Goal: Information Seeking & Learning: Find specific fact

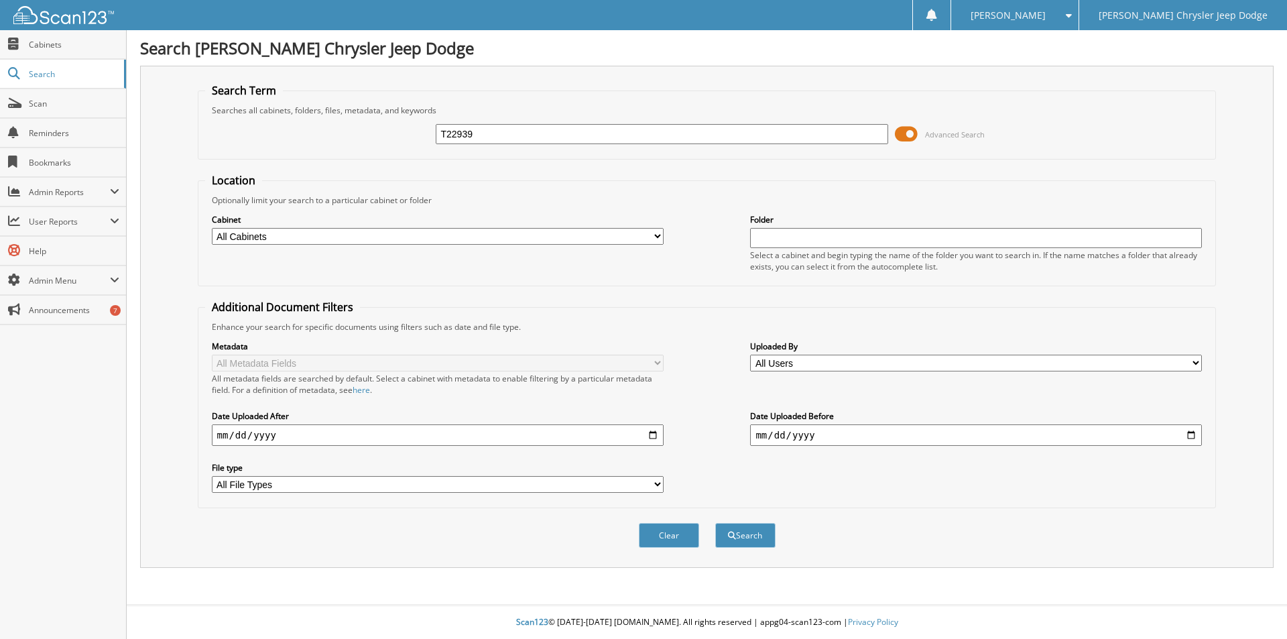
type input "T22939"
click at [715, 523] on button "Search" at bounding box center [745, 535] width 60 height 25
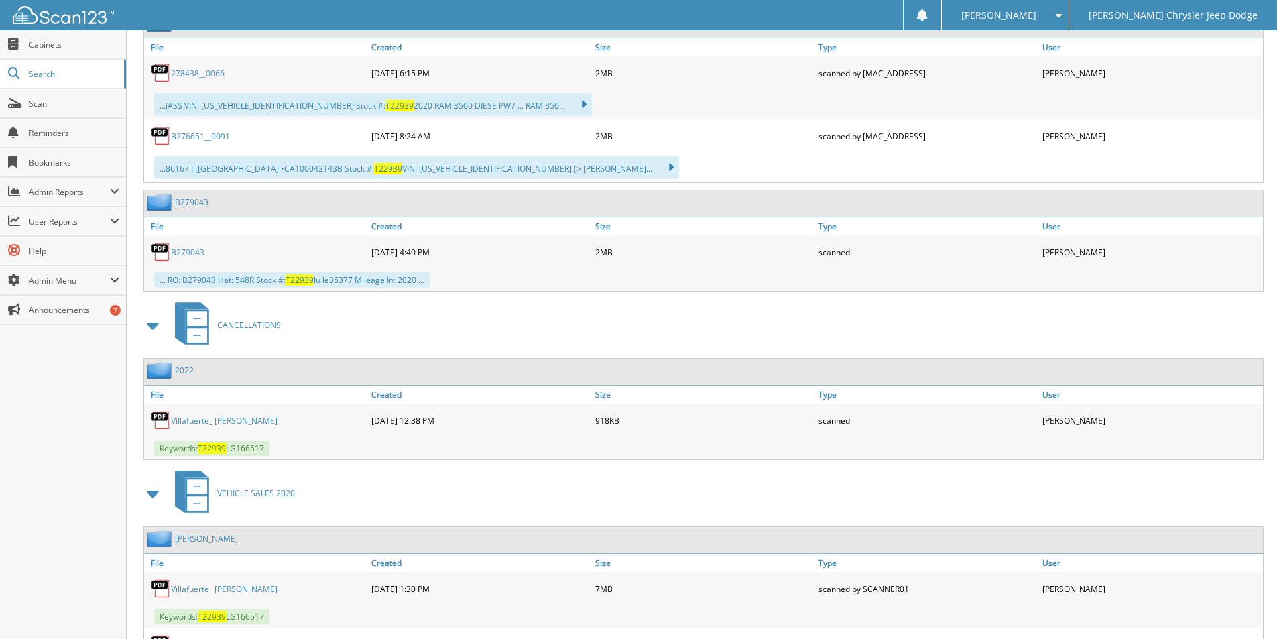
scroll to position [811, 0]
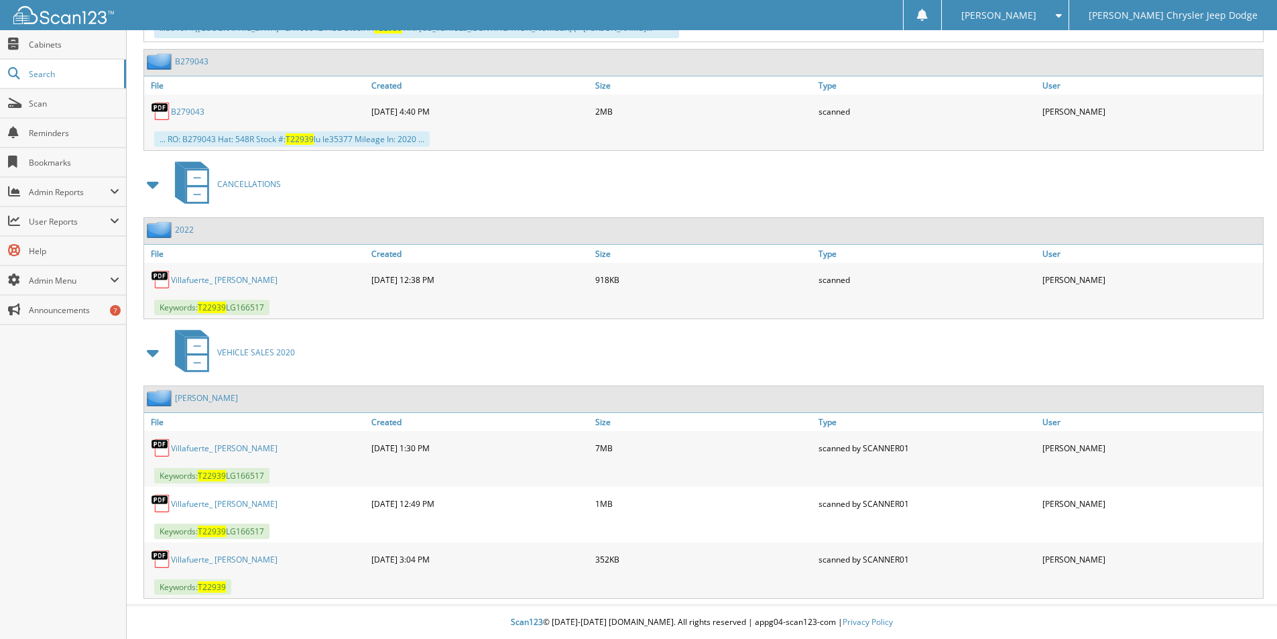
click at [202, 397] on link "Villafuerte, Cesar G." at bounding box center [206, 397] width 63 height 11
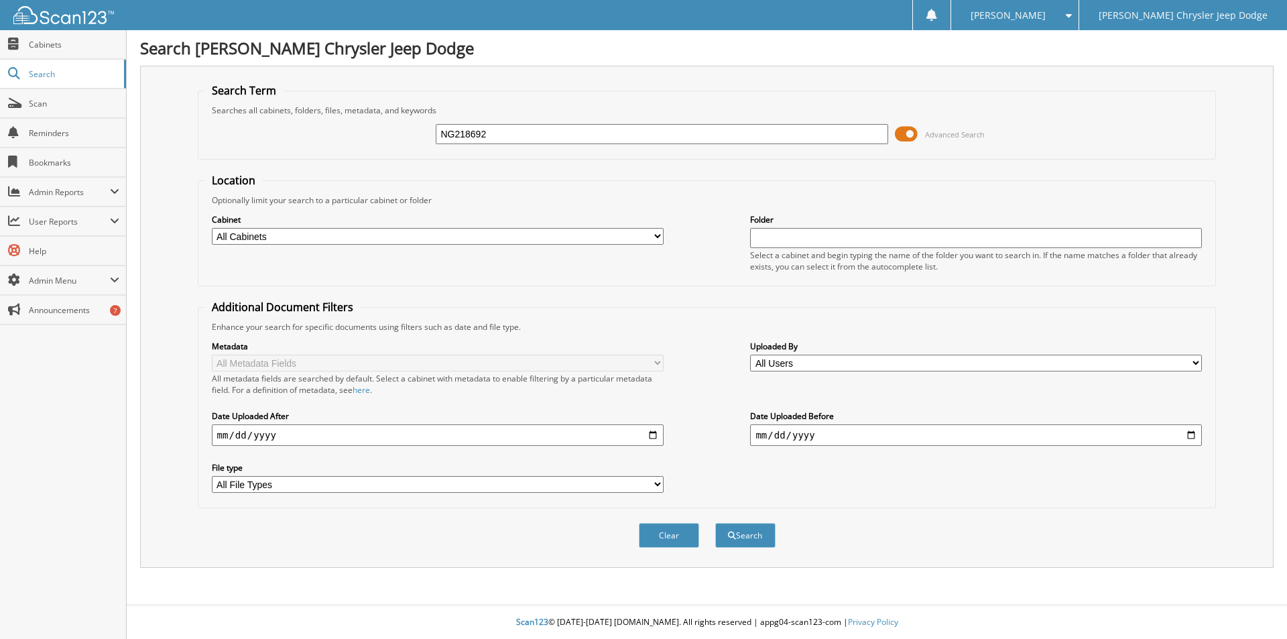
type input "NG218692"
click at [715, 523] on button "Search" at bounding box center [745, 535] width 60 height 25
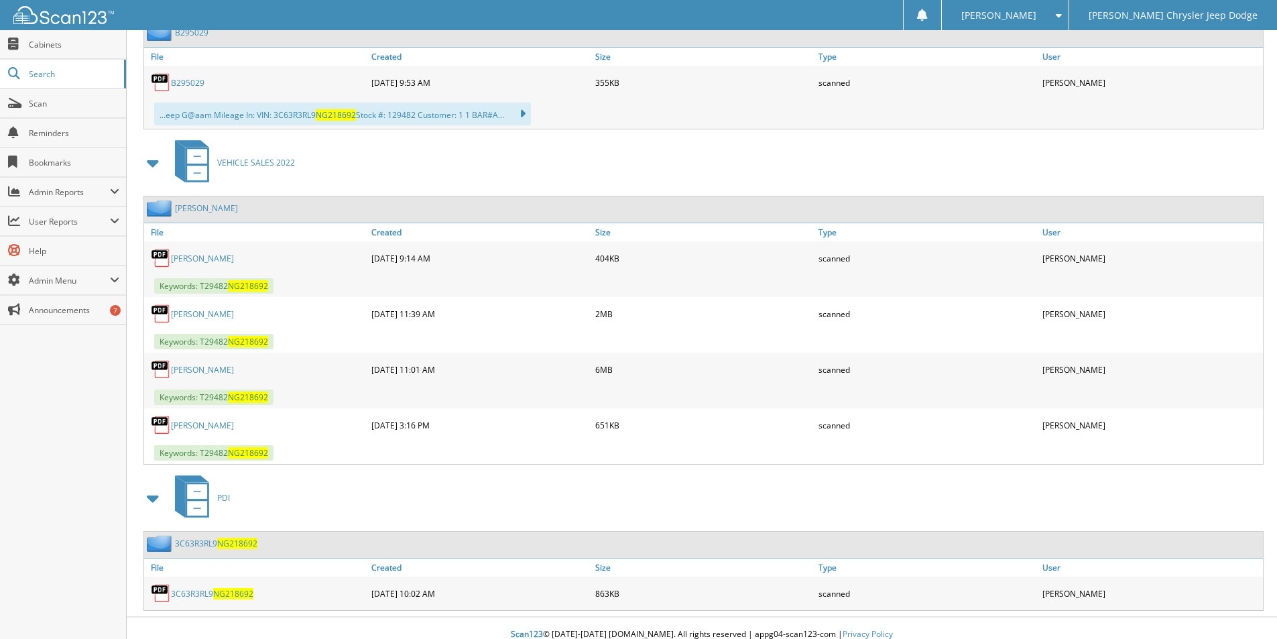
scroll to position [673, 0]
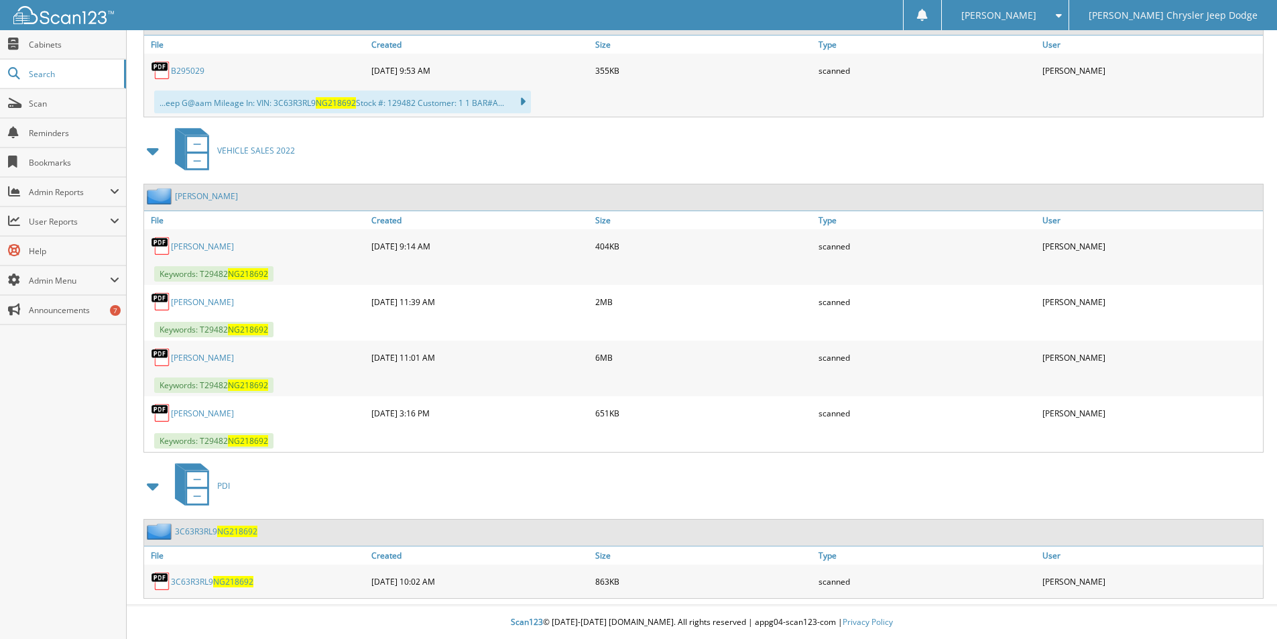
click at [208, 194] on link "[PERSON_NAME]" at bounding box center [206, 195] width 63 height 11
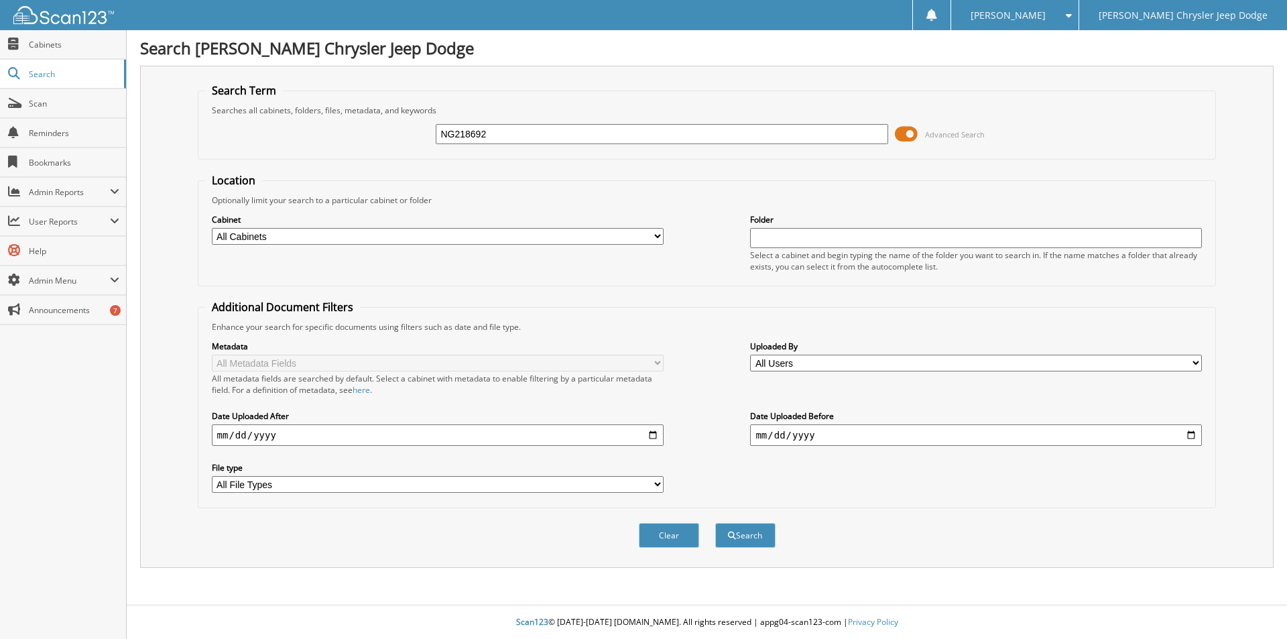
type input "NG218692"
click at [715, 523] on button "Search" at bounding box center [745, 535] width 60 height 25
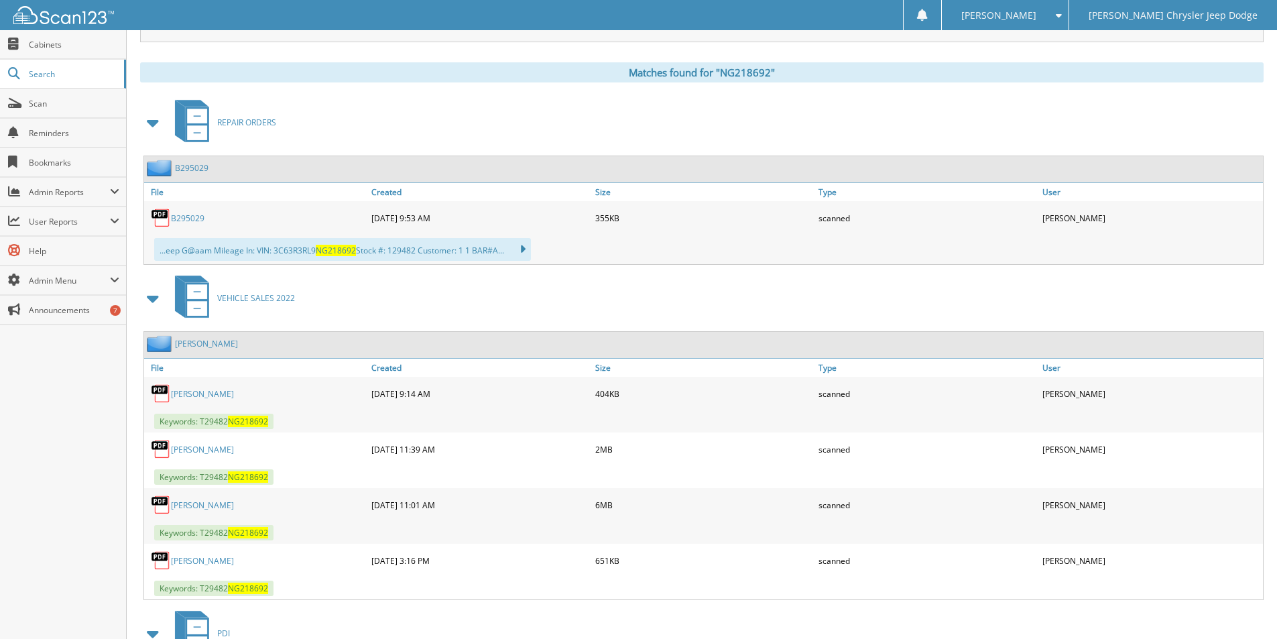
scroll to position [338, 0]
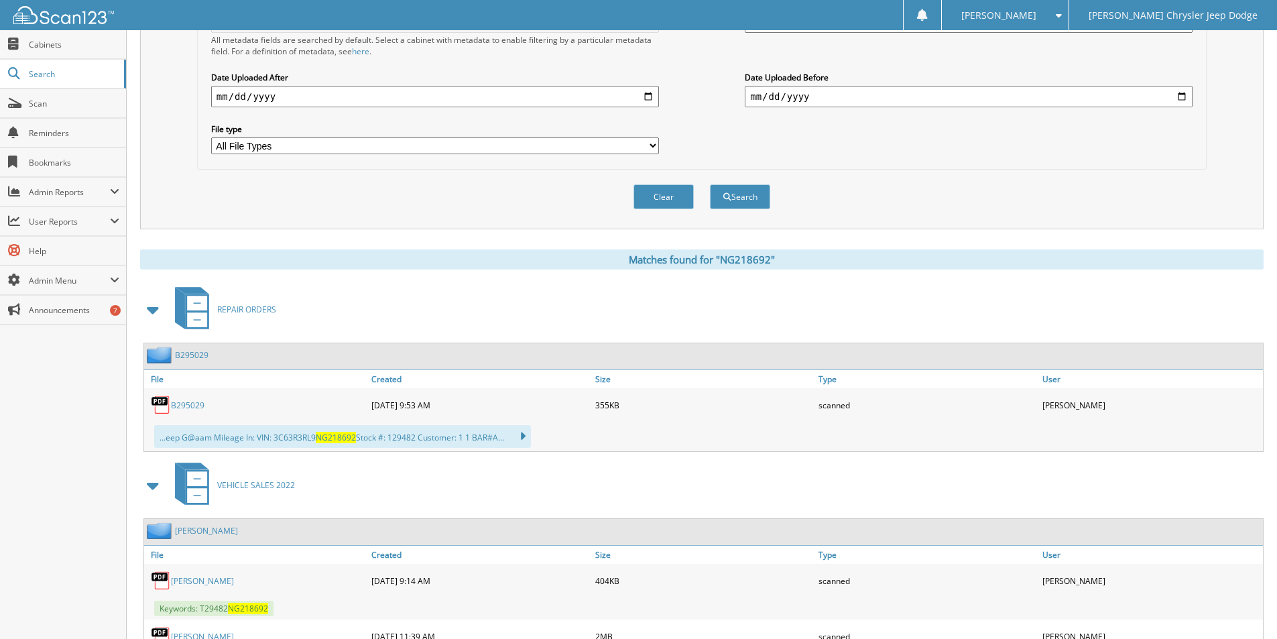
click at [185, 403] on link "B295029" at bounding box center [188, 404] width 34 height 11
